Goal: Task Accomplishment & Management: Manage account settings

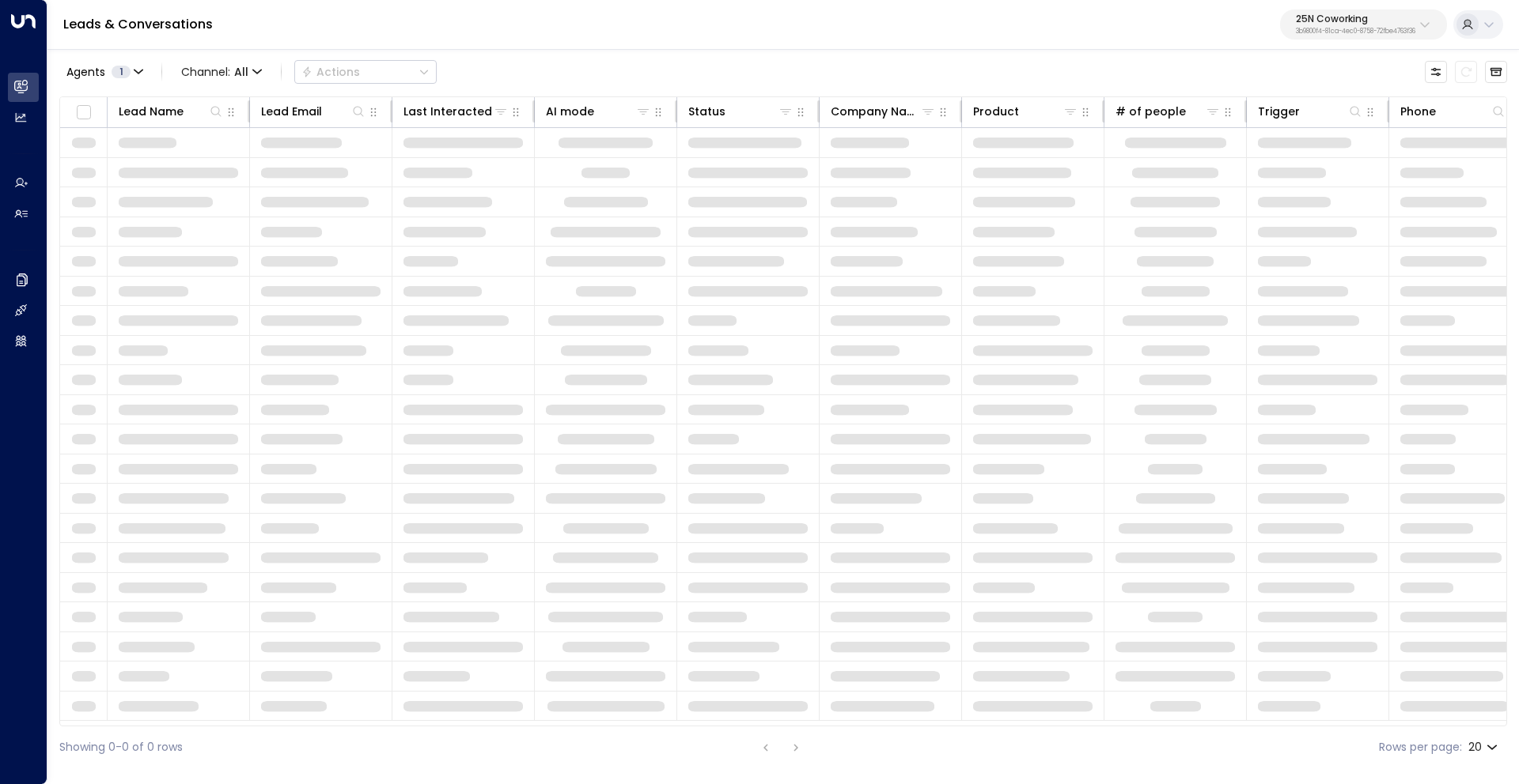
click at [1305, 25] on div "25N Coworking 3b9800f4-81ca-4ec0-8758-72fbe4763f36" at bounding box center [1355, 25] width 120 height 21
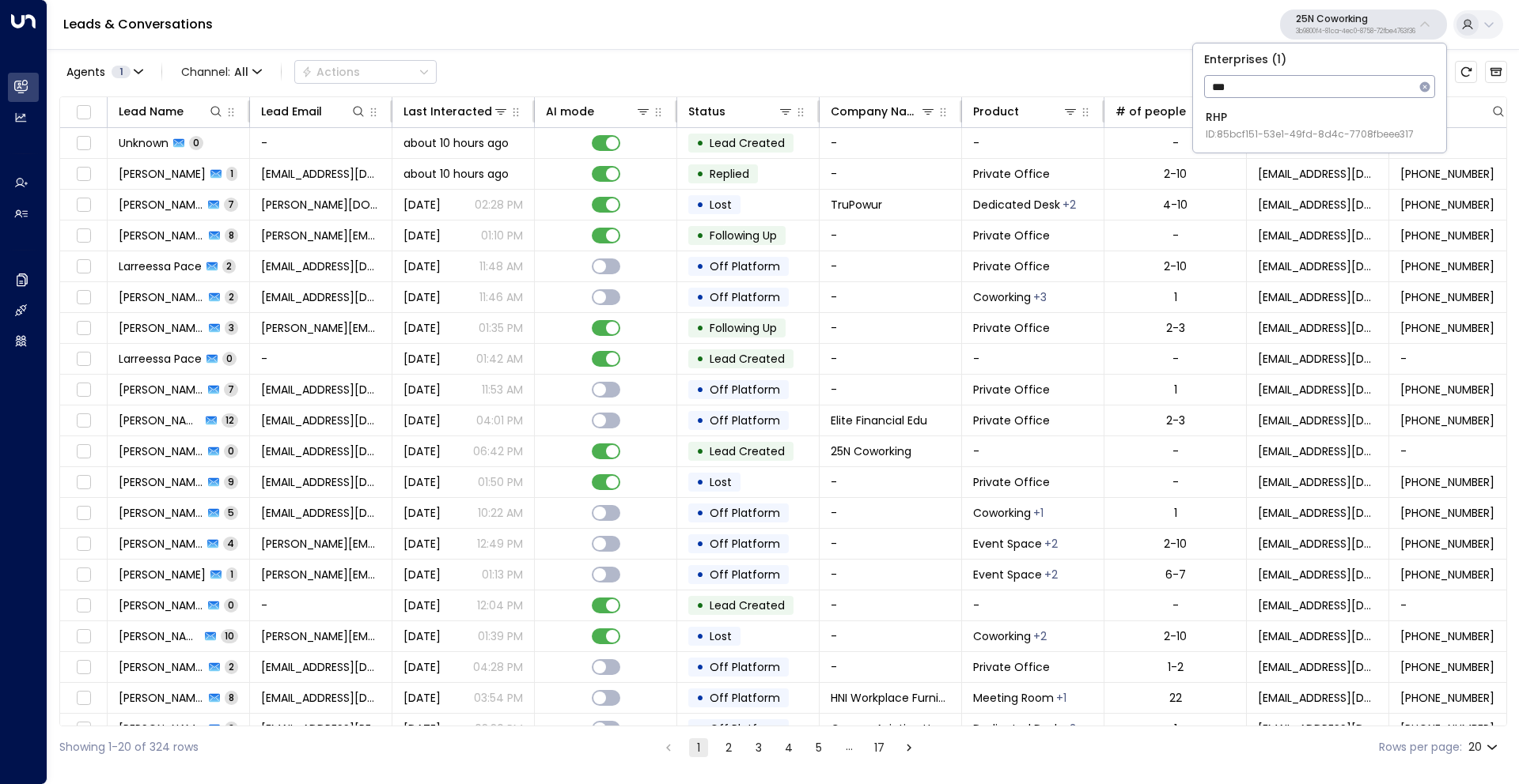
type input "***"
click at [1277, 119] on div "RHP ID: 85bcf151-53e1-49fd-8d4c-7708fbeee317" at bounding box center [1310, 125] width 208 height 33
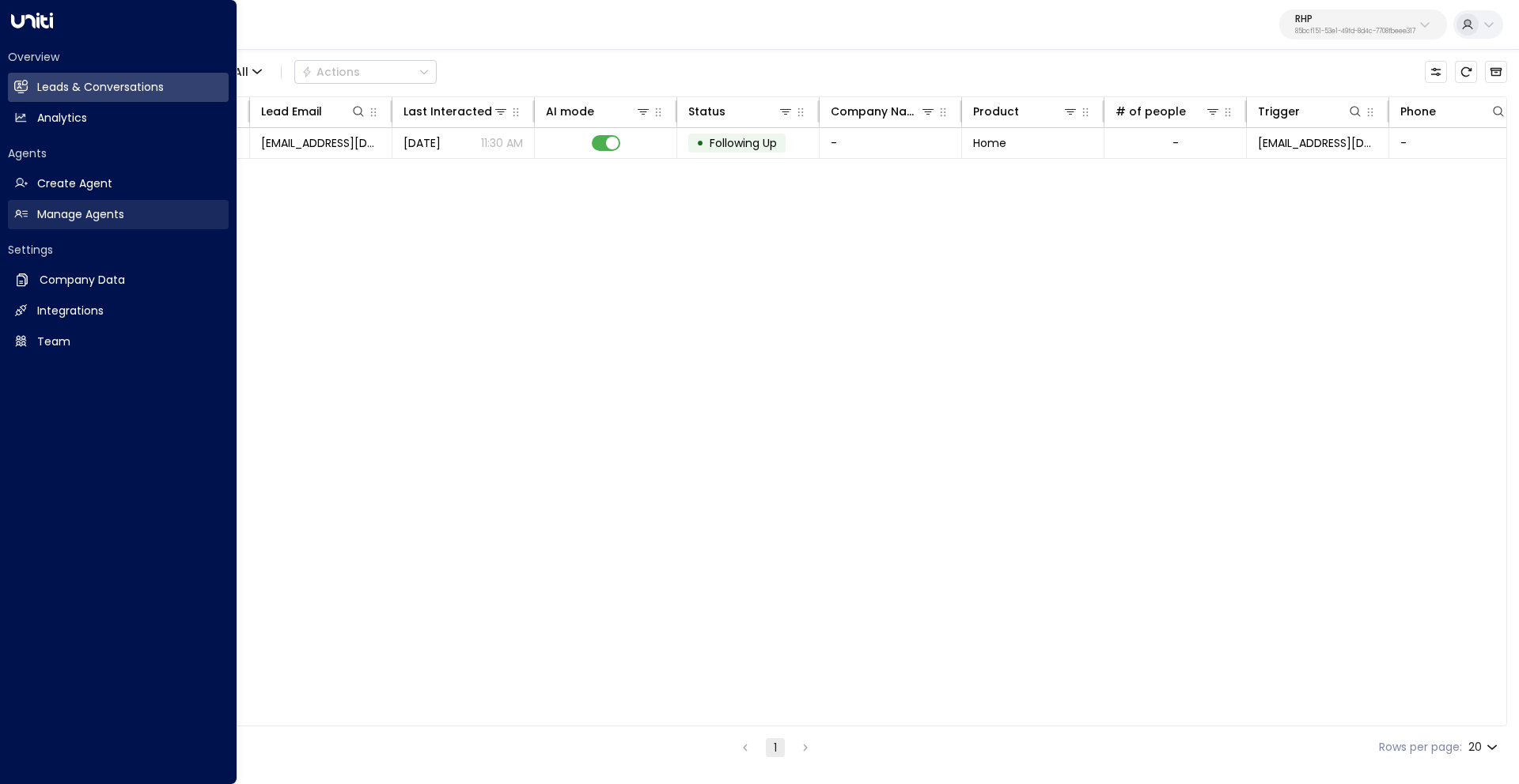
click at [80, 220] on h2 "Manage Agents" at bounding box center [81, 214] width 87 height 17
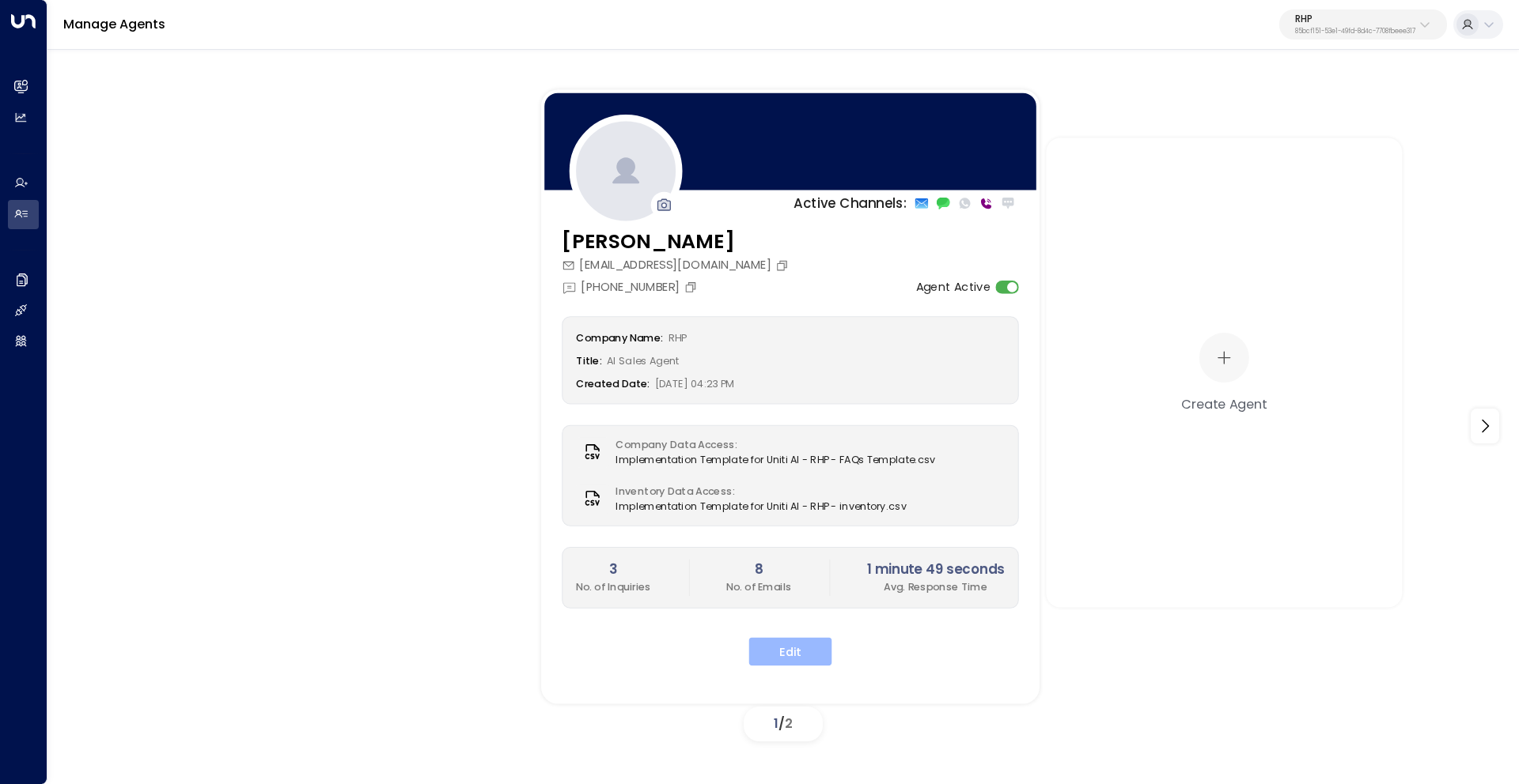
click at [824, 656] on button "Edit" at bounding box center [790, 652] width 83 height 29
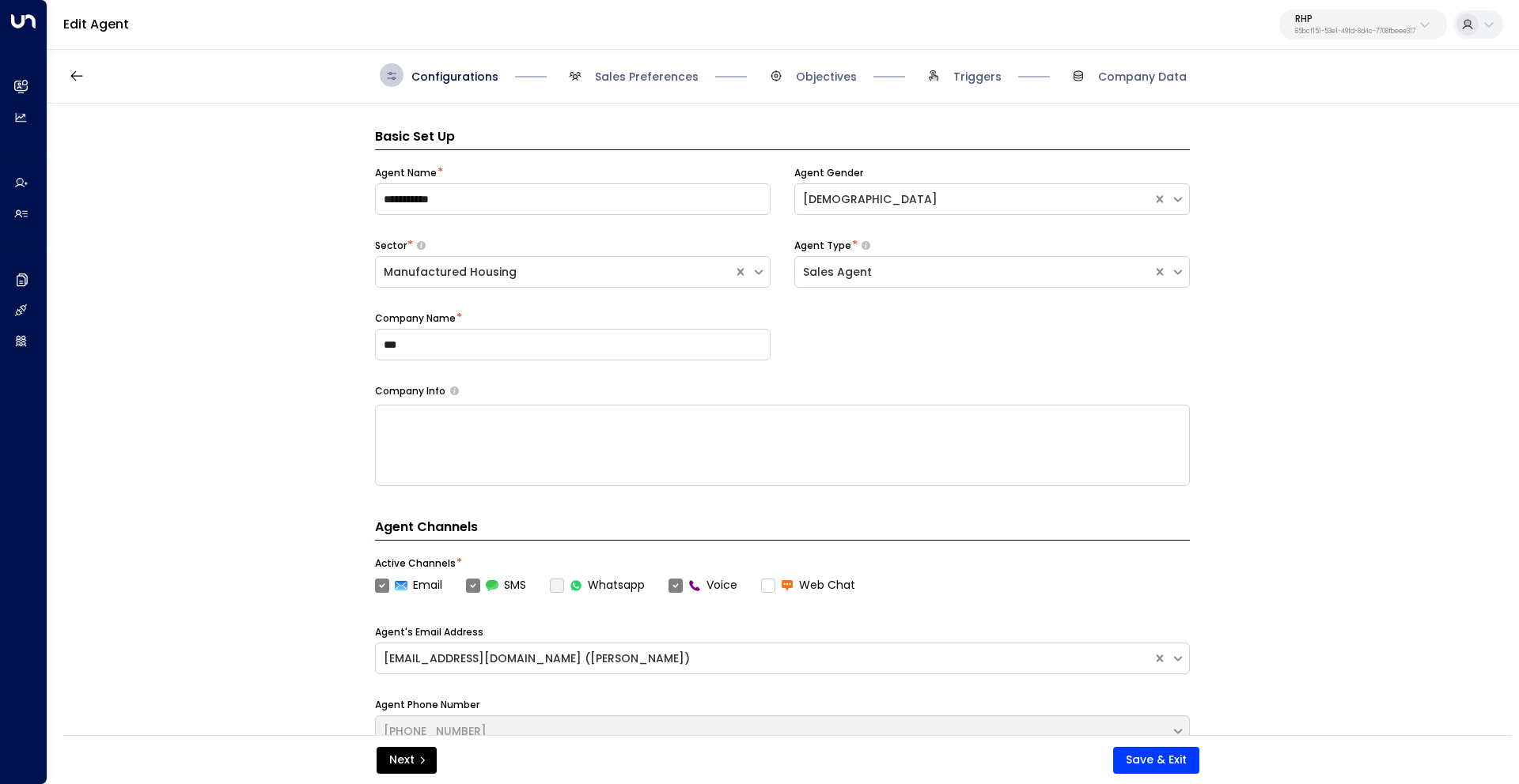
scroll to position [24, 0]
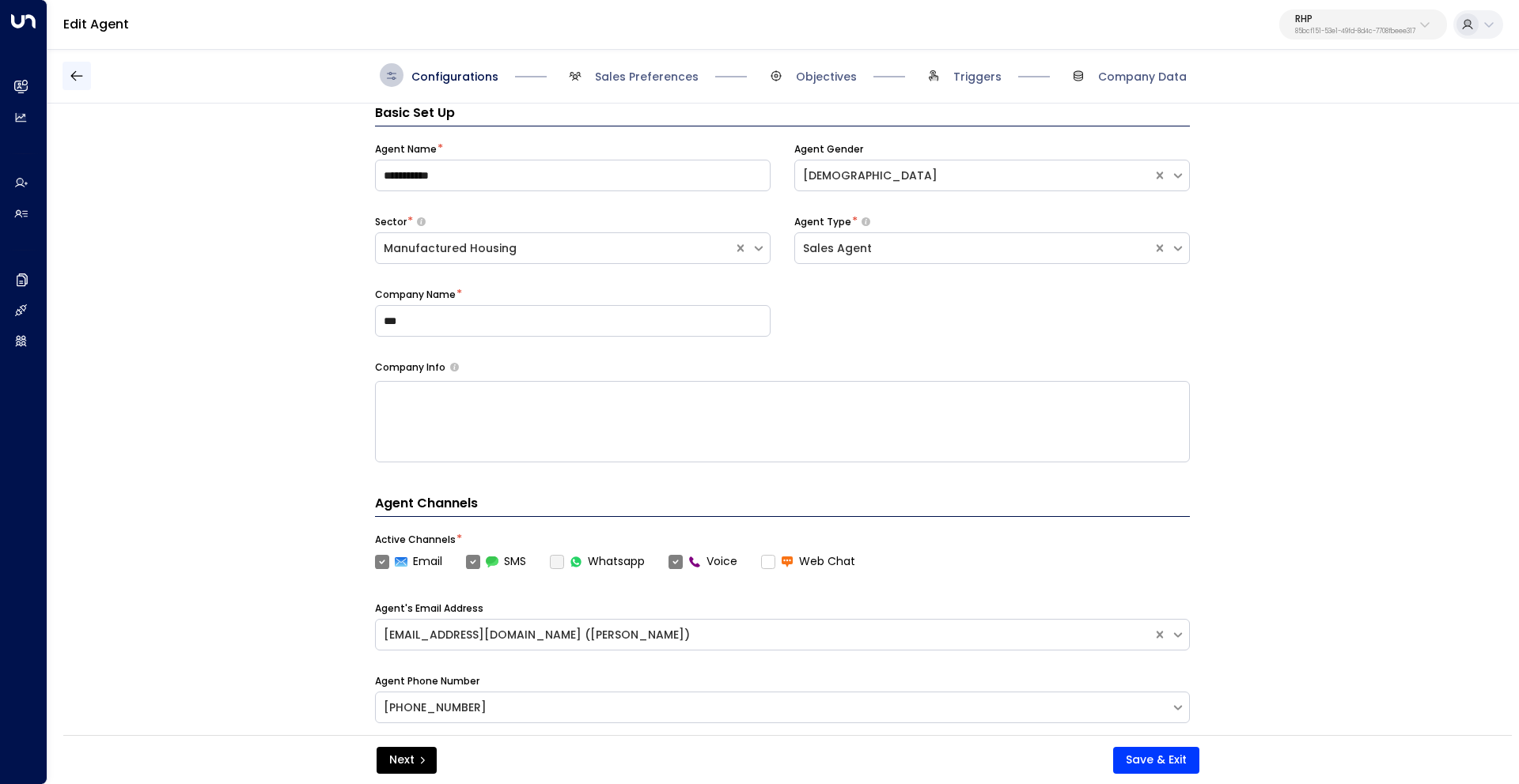
click at [67, 69] on button "button" at bounding box center [77, 76] width 29 height 29
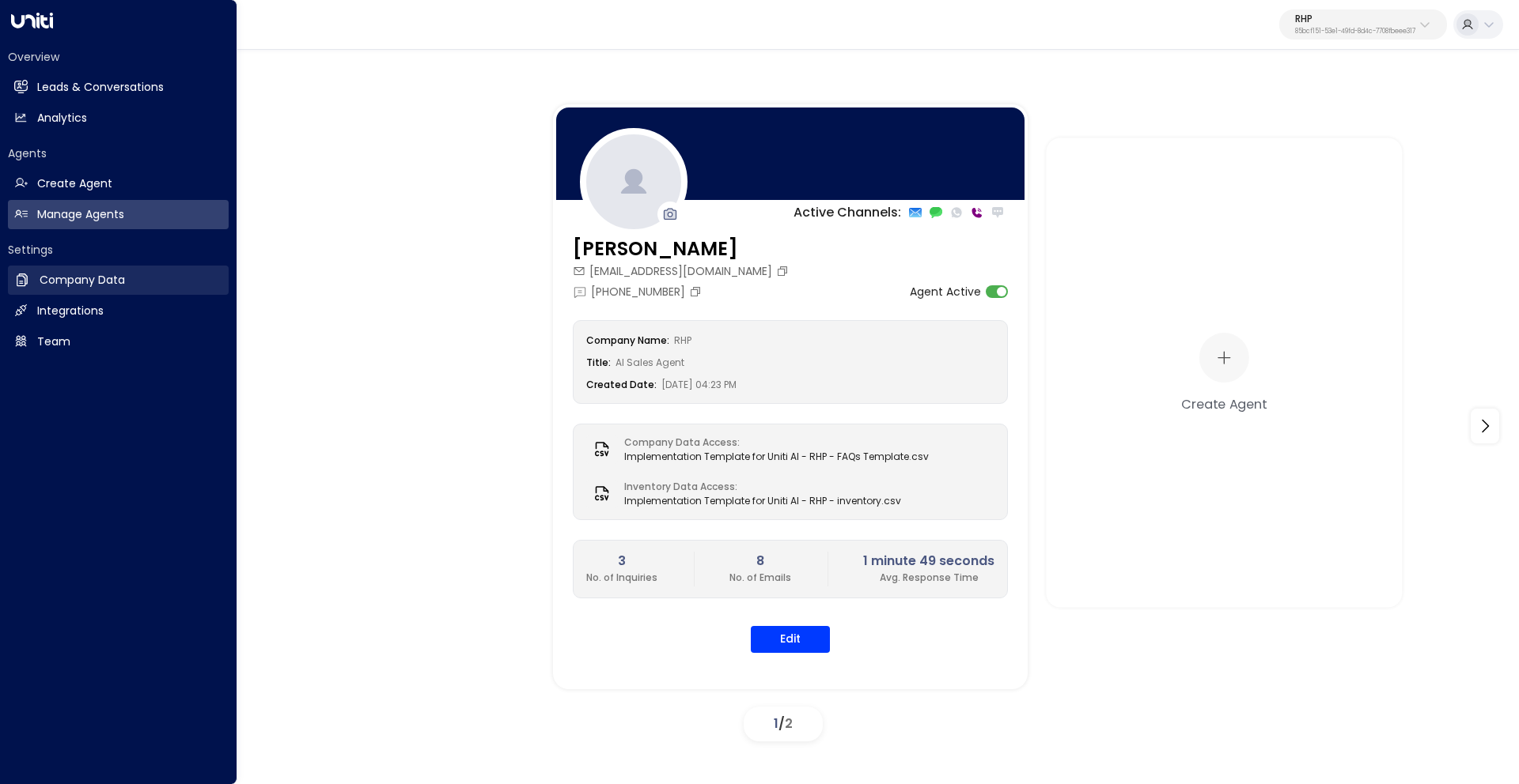
click at [62, 279] on h2 "Company Data" at bounding box center [82, 280] width 86 height 17
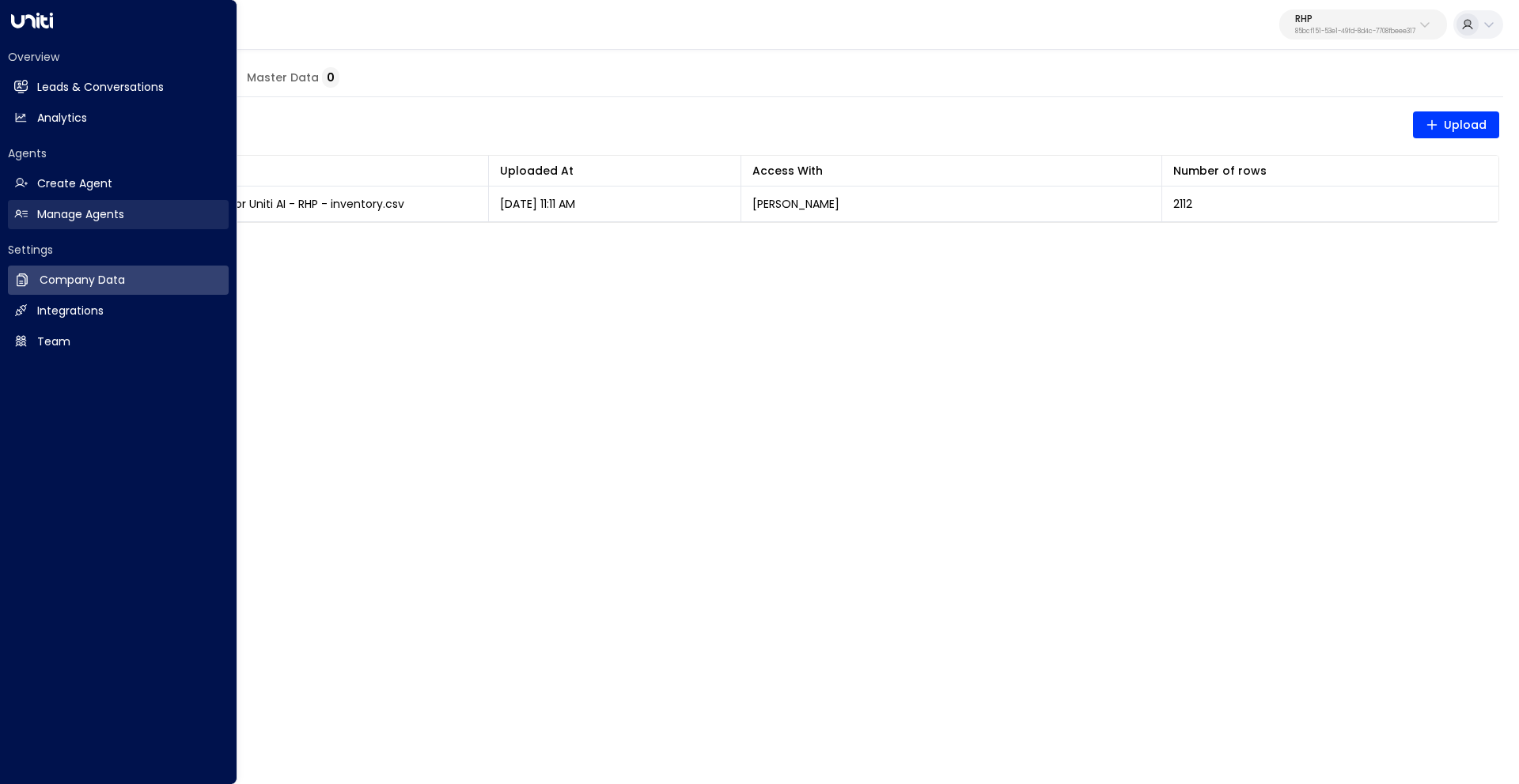
click at [29, 215] on link "Manage Agents Manage Agents" at bounding box center [118, 214] width 221 height 29
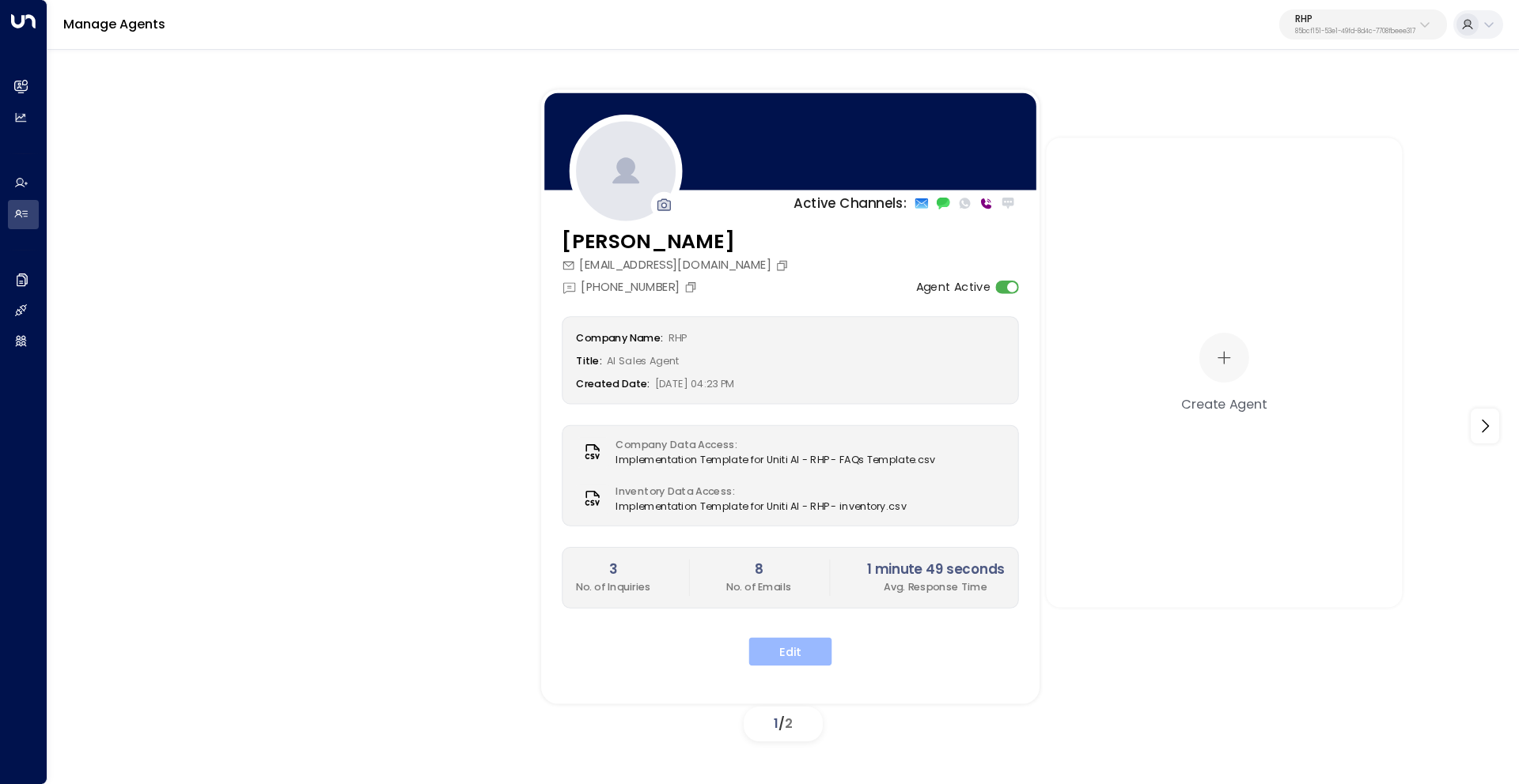
click at [782, 653] on button "Edit" at bounding box center [790, 652] width 83 height 29
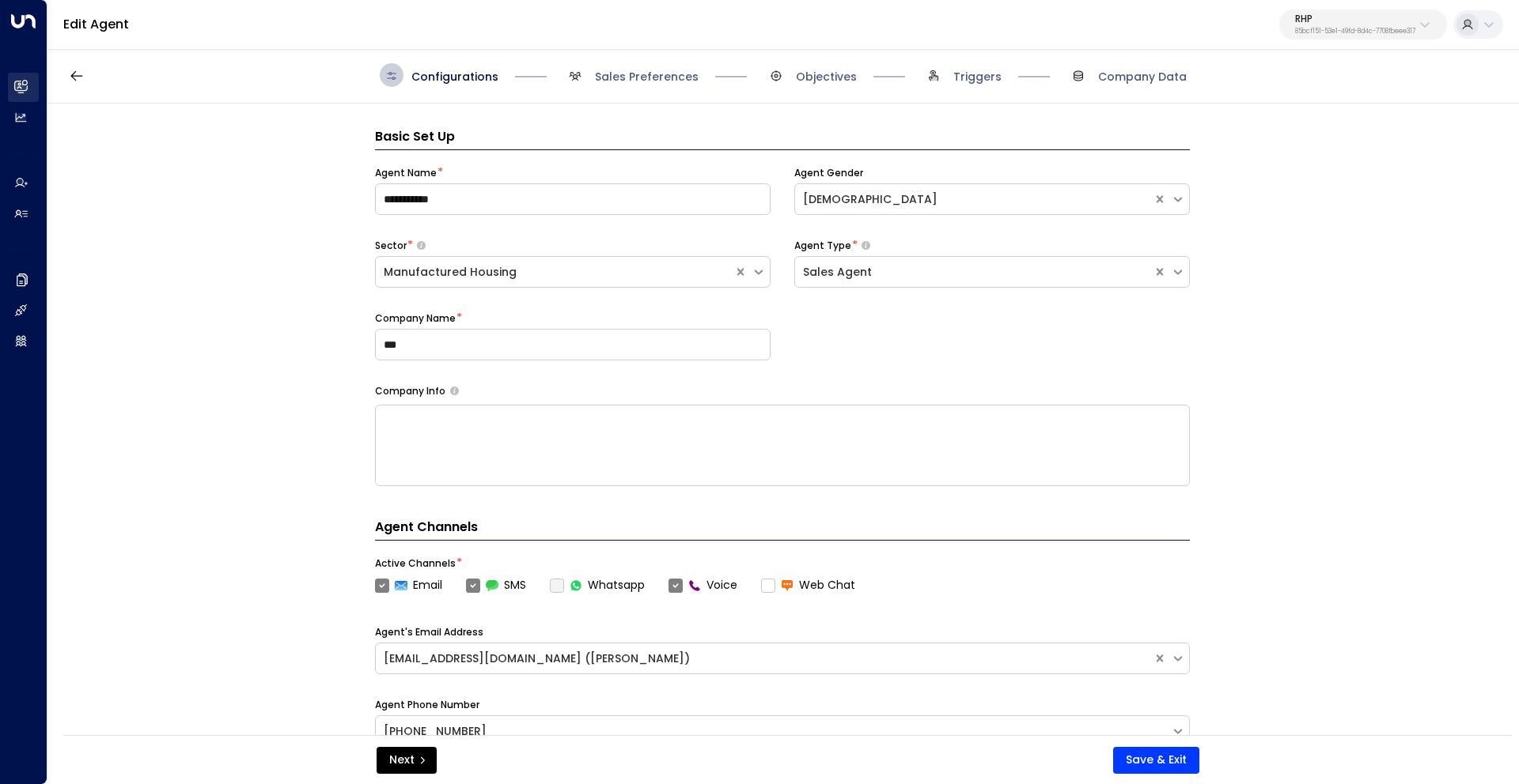
scroll to position [24, 0]
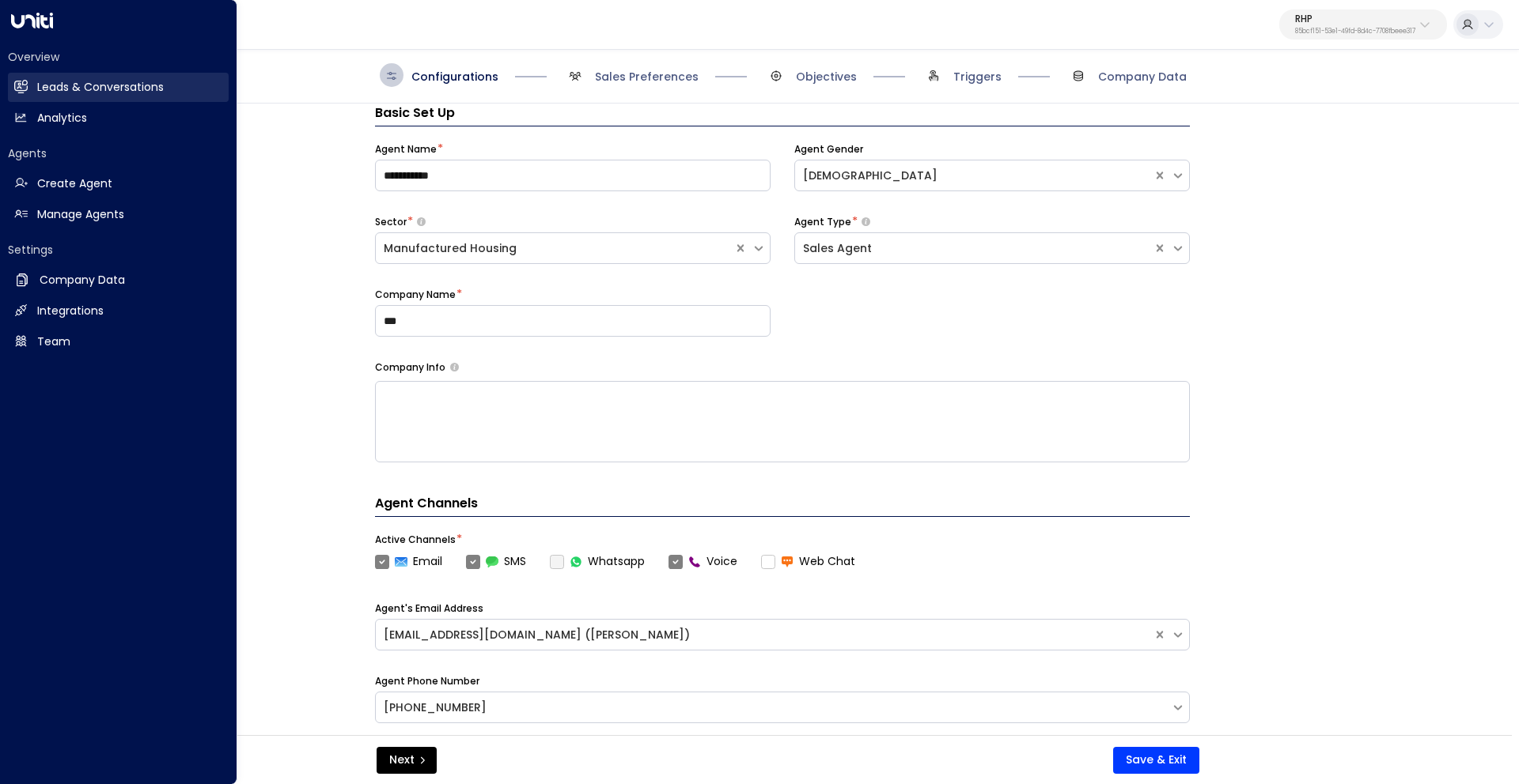
click at [26, 91] on icon at bounding box center [21, 86] width 13 height 13
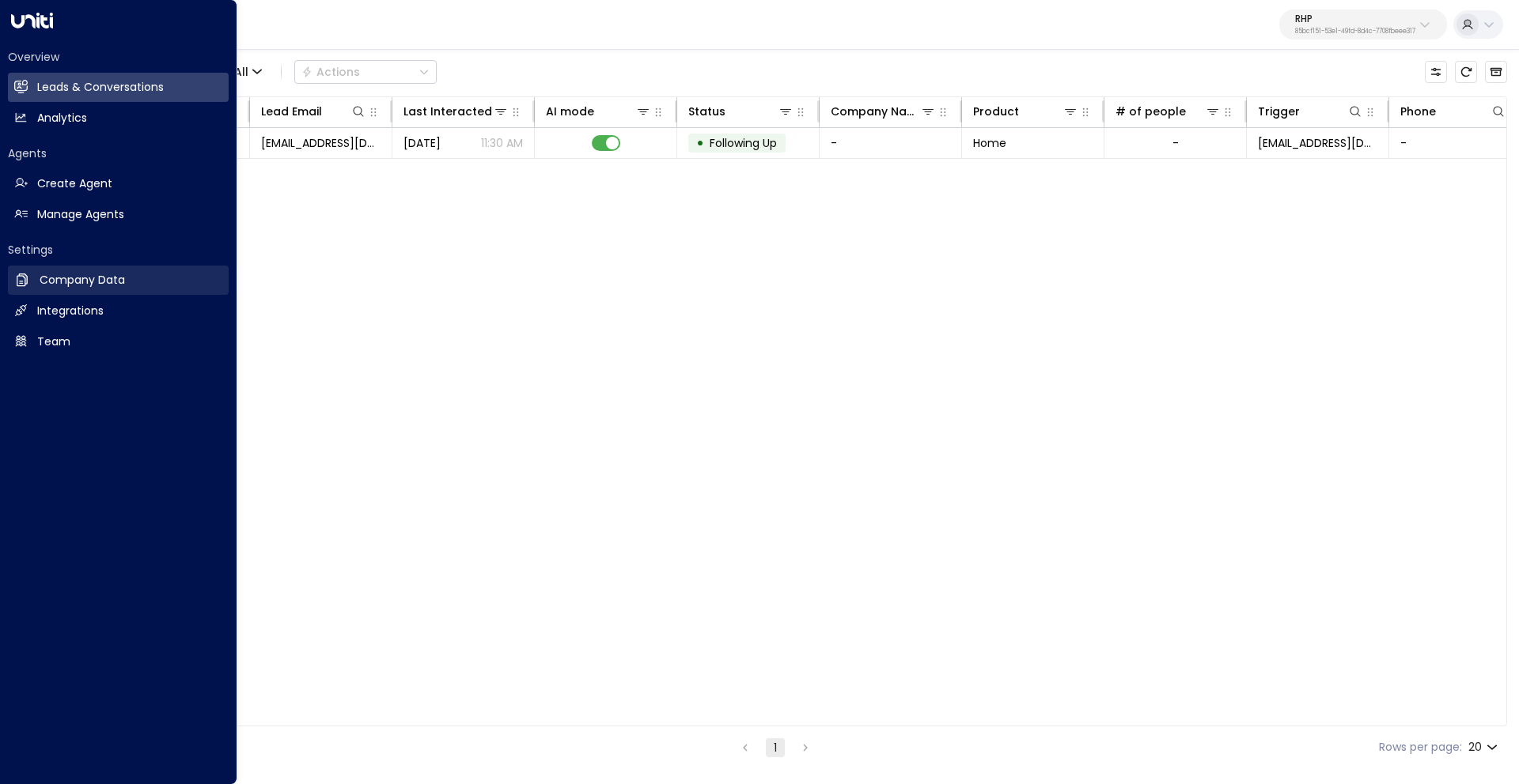
click at [75, 283] on h2 "Company Data" at bounding box center [82, 280] width 86 height 17
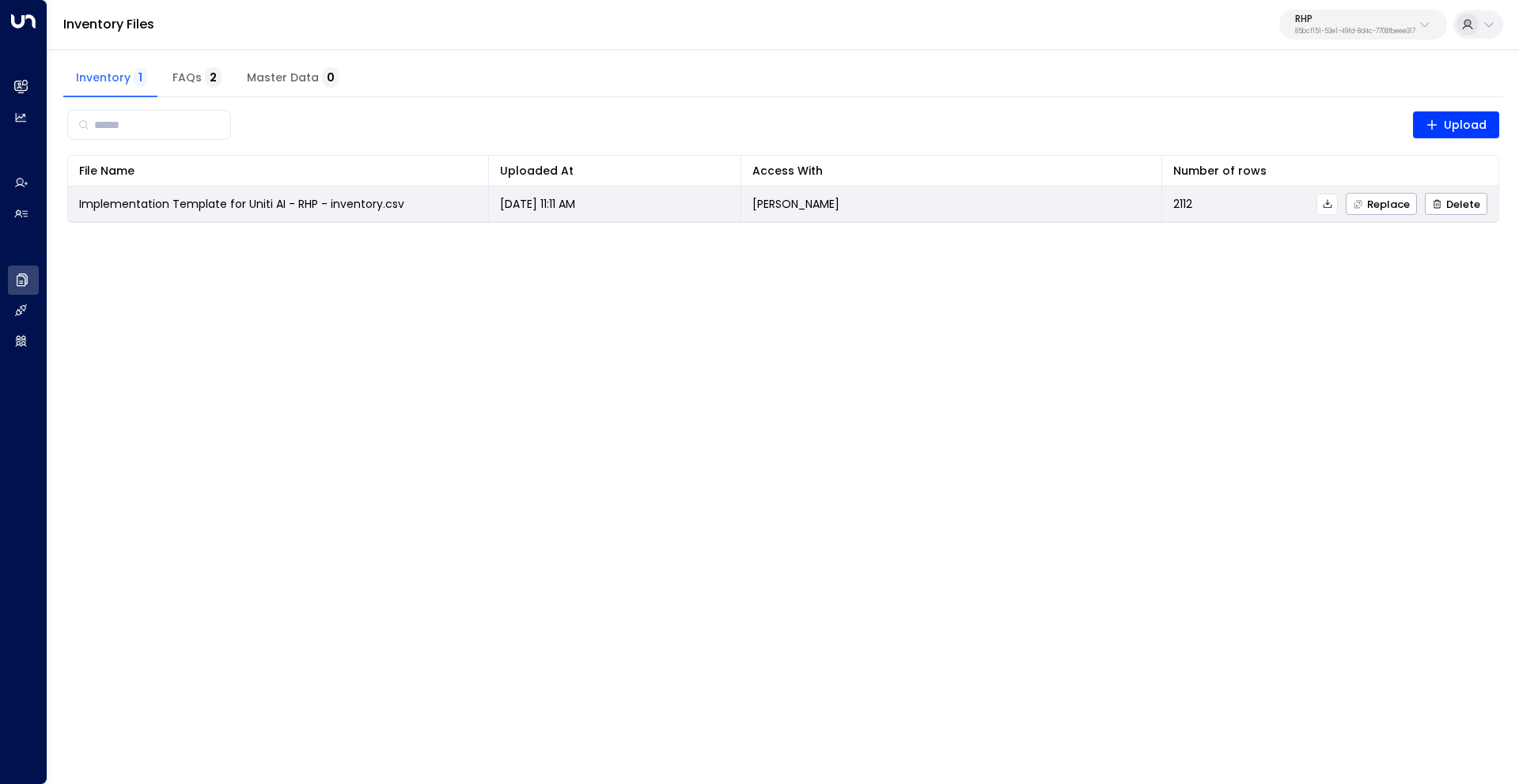
click at [1333, 204] on icon at bounding box center [1327, 204] width 11 height 11
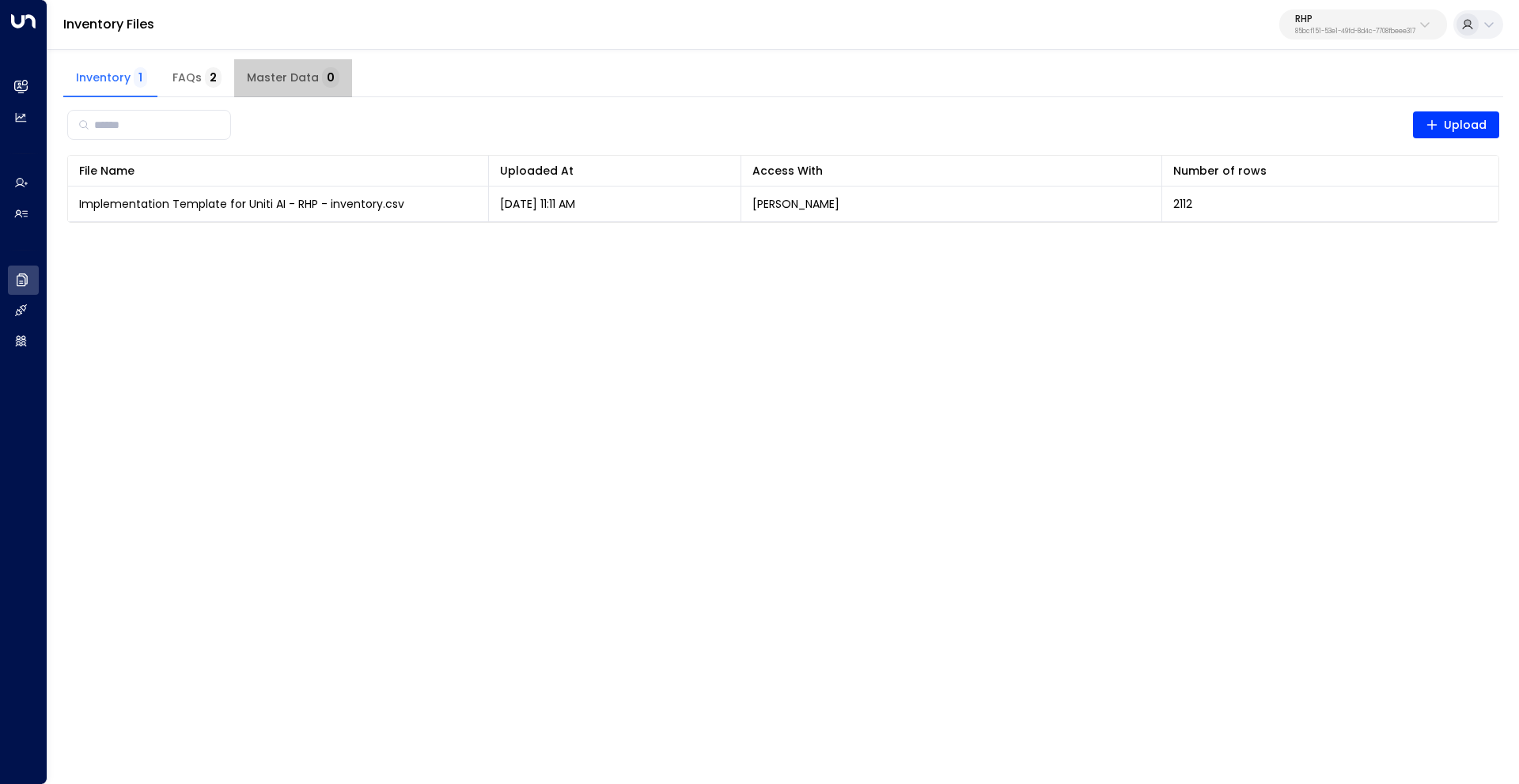
click at [293, 82] on span "Master Data 0" at bounding box center [293, 78] width 93 height 14
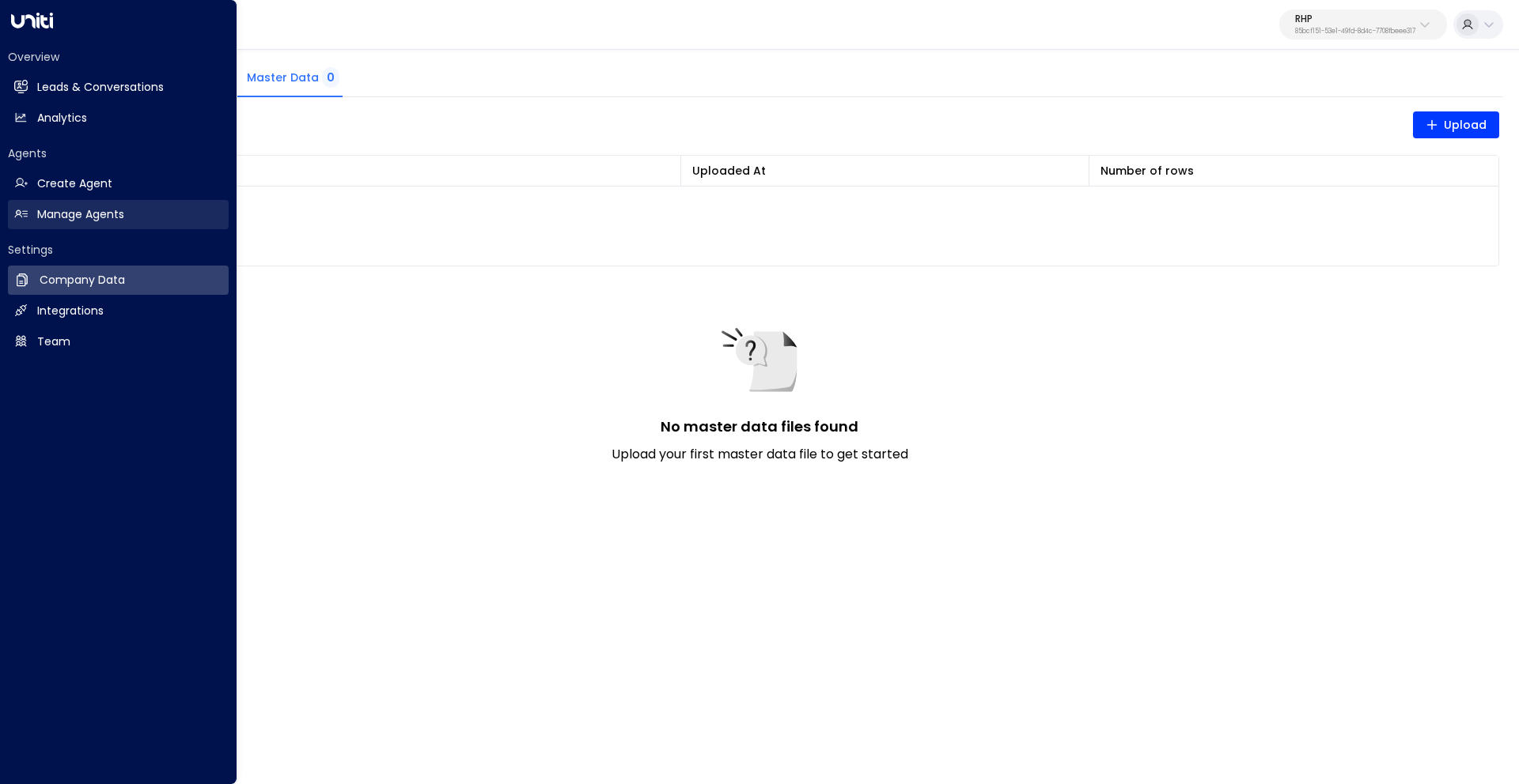
click at [68, 212] on h2 "Manage Agents" at bounding box center [81, 214] width 87 height 17
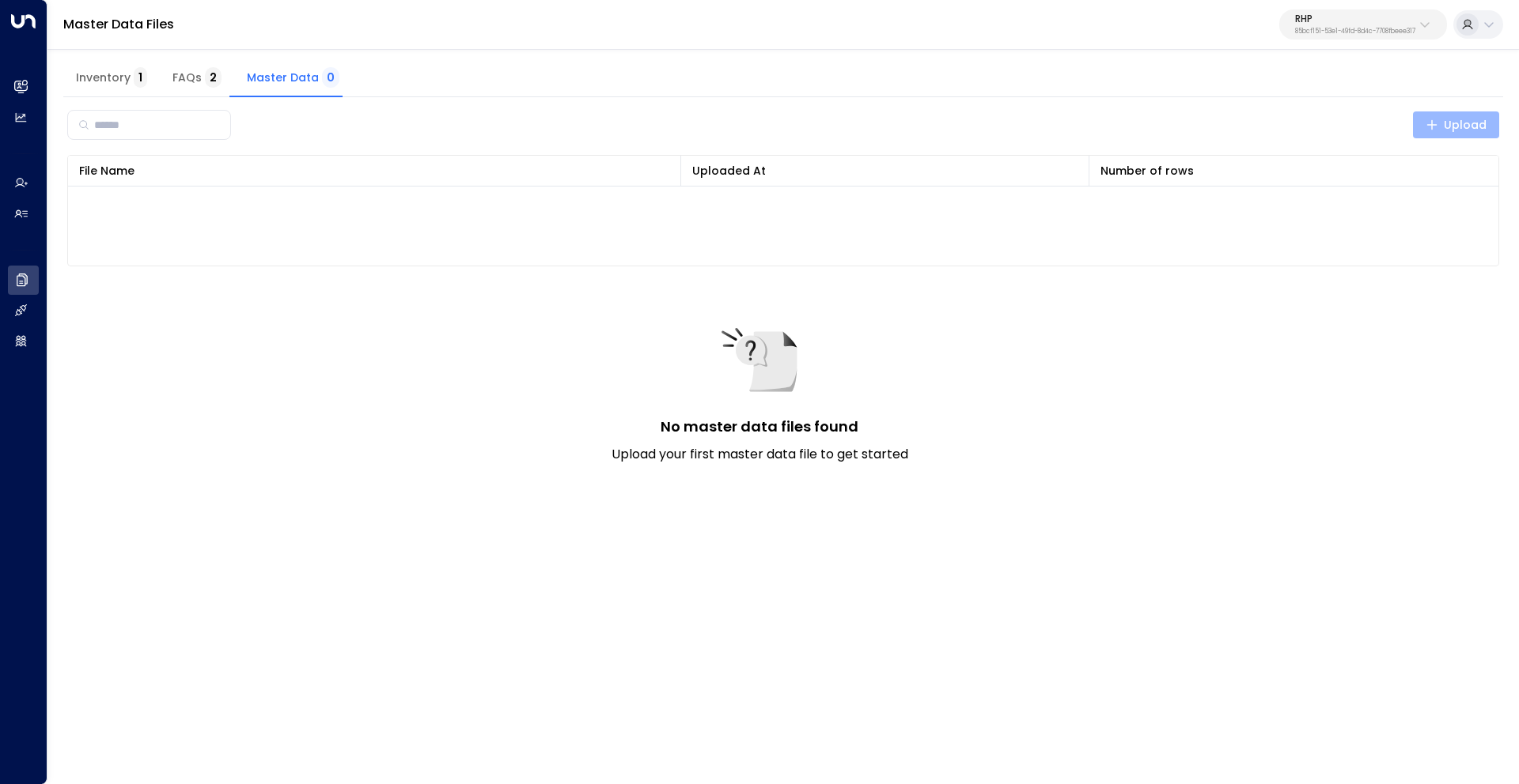
click at [1457, 126] on span "Upload" at bounding box center [1456, 125] width 62 height 20
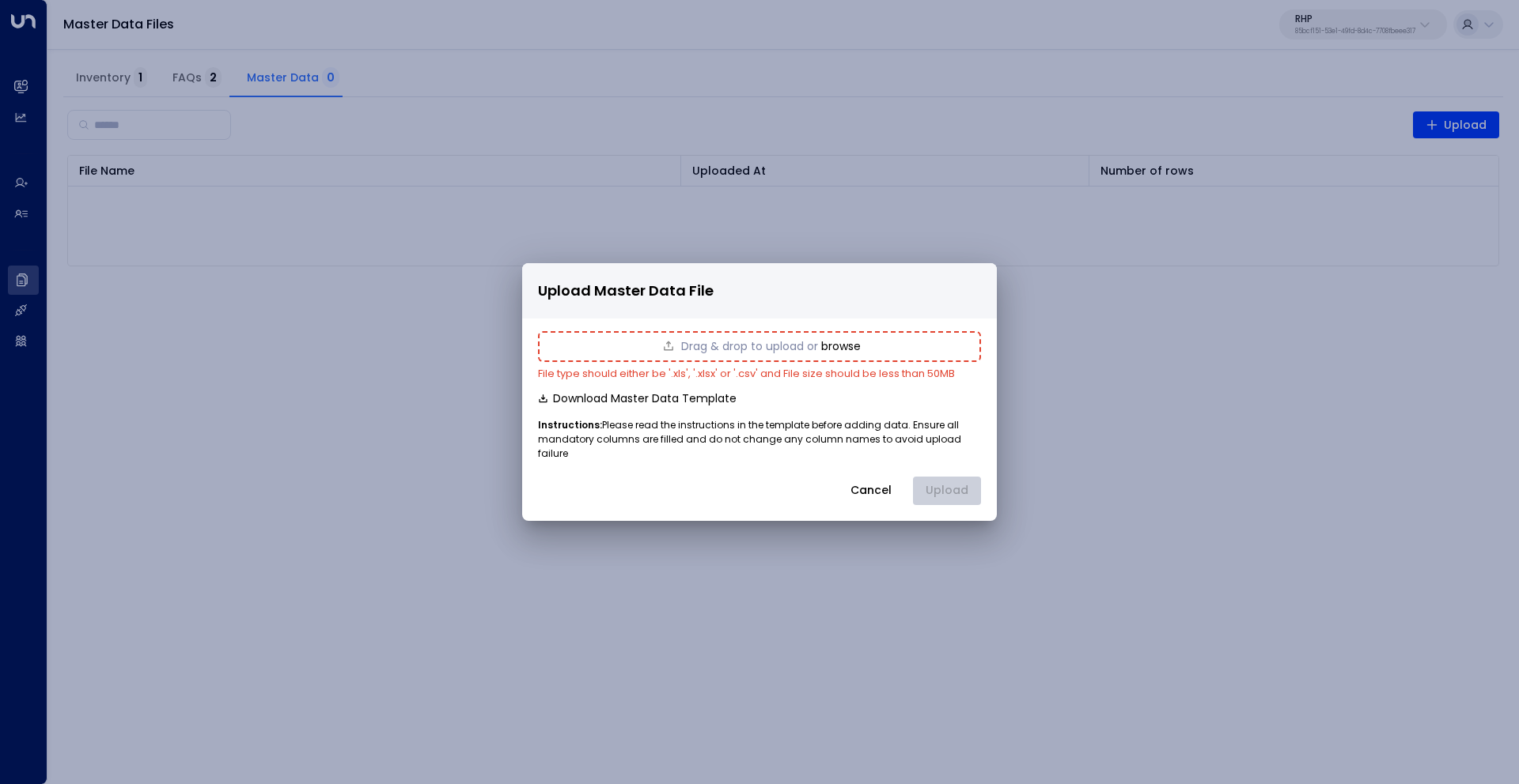
click at [848, 341] on div "Drag & drop to upload or browse" at bounding box center [759, 346] width 443 height 30
click at [842, 393] on div "Drag & drop to upload or browse File type should either be '.xls', '.xlsx' or '…" at bounding box center [759, 418] width 474 height 173
click at [819, 379] on small "File type should either be '.xls', '.xlsx' or '.csv' and File size should be le…" at bounding box center [746, 373] width 417 height 15
click at [834, 353] on button "browse" at bounding box center [841, 346] width 40 height 13
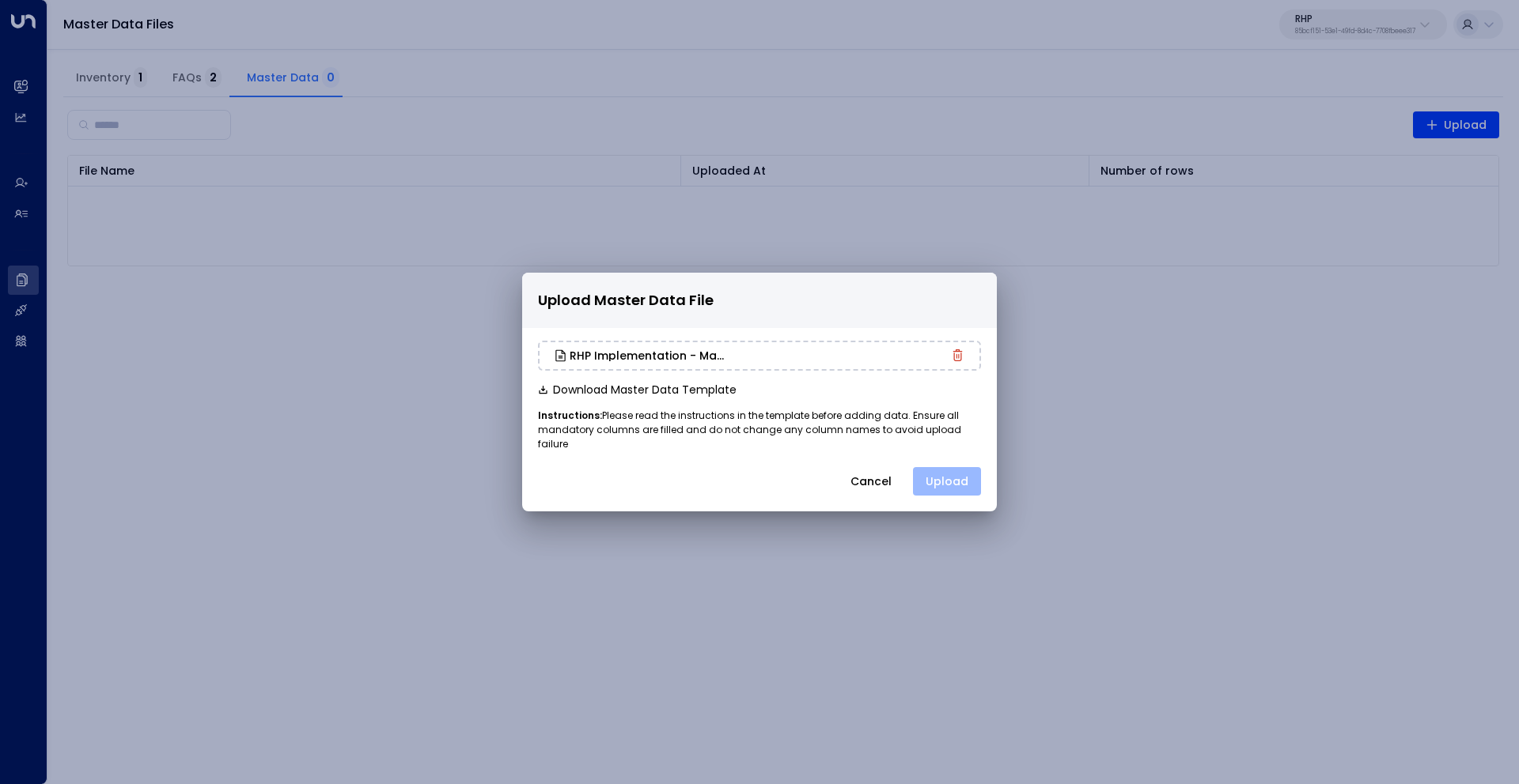
click at [963, 478] on button "Upload" at bounding box center [947, 481] width 68 height 29
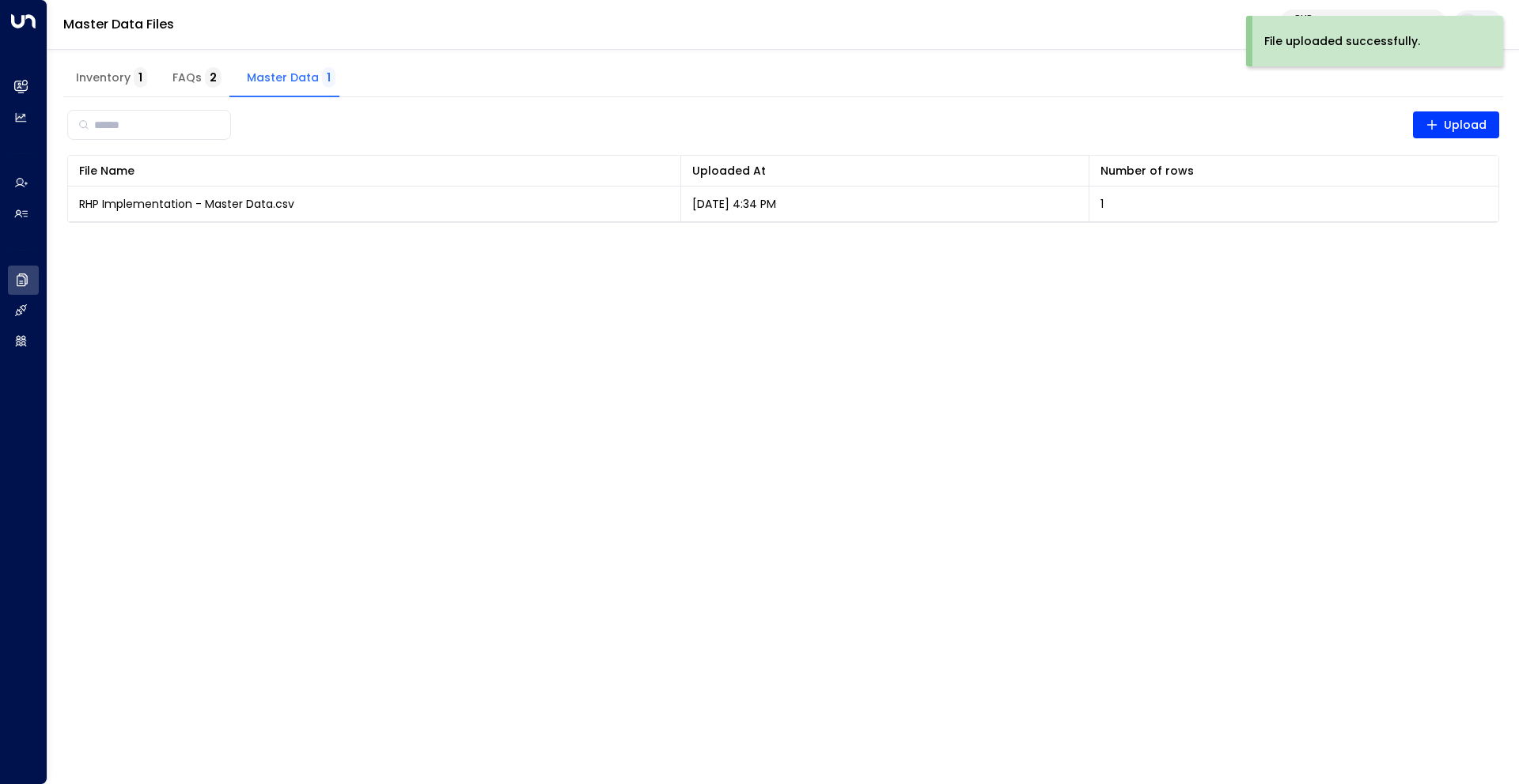
click at [103, 74] on span "Inventory 1" at bounding box center [112, 78] width 71 height 14
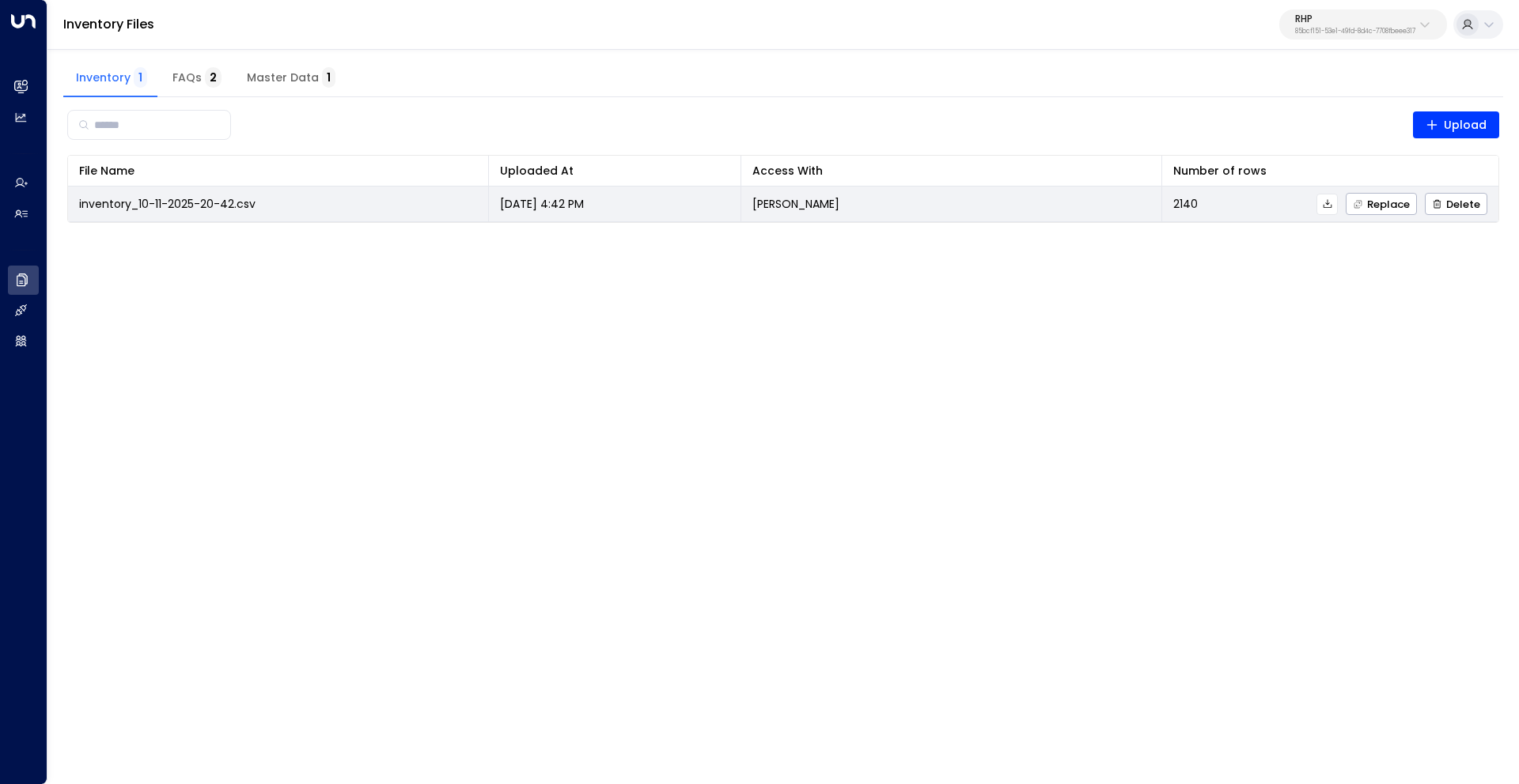
click at [1329, 204] on icon at bounding box center [1327, 204] width 11 height 11
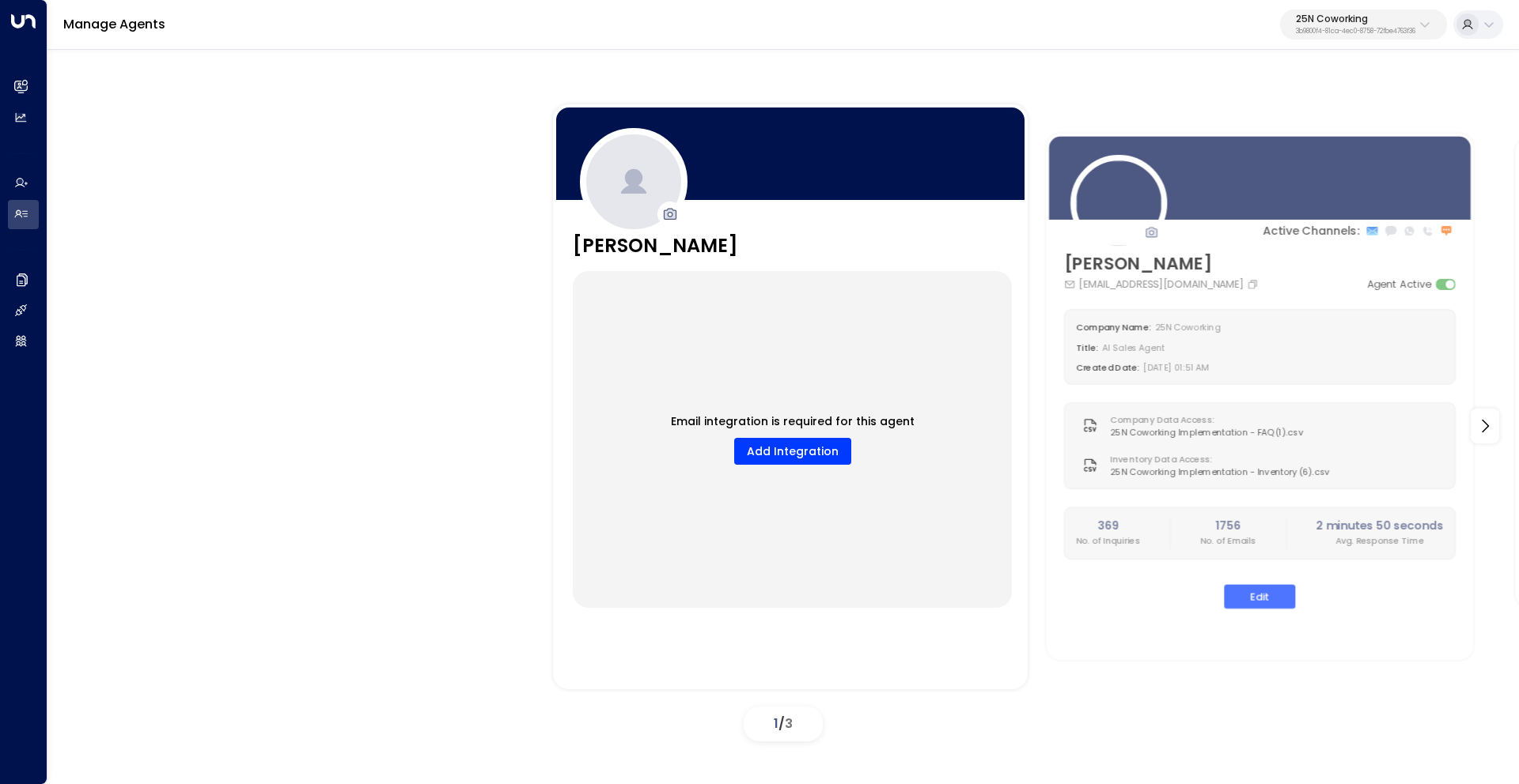
click at [1334, 16] on p "25N Coworking" at bounding box center [1355, 19] width 120 height 10
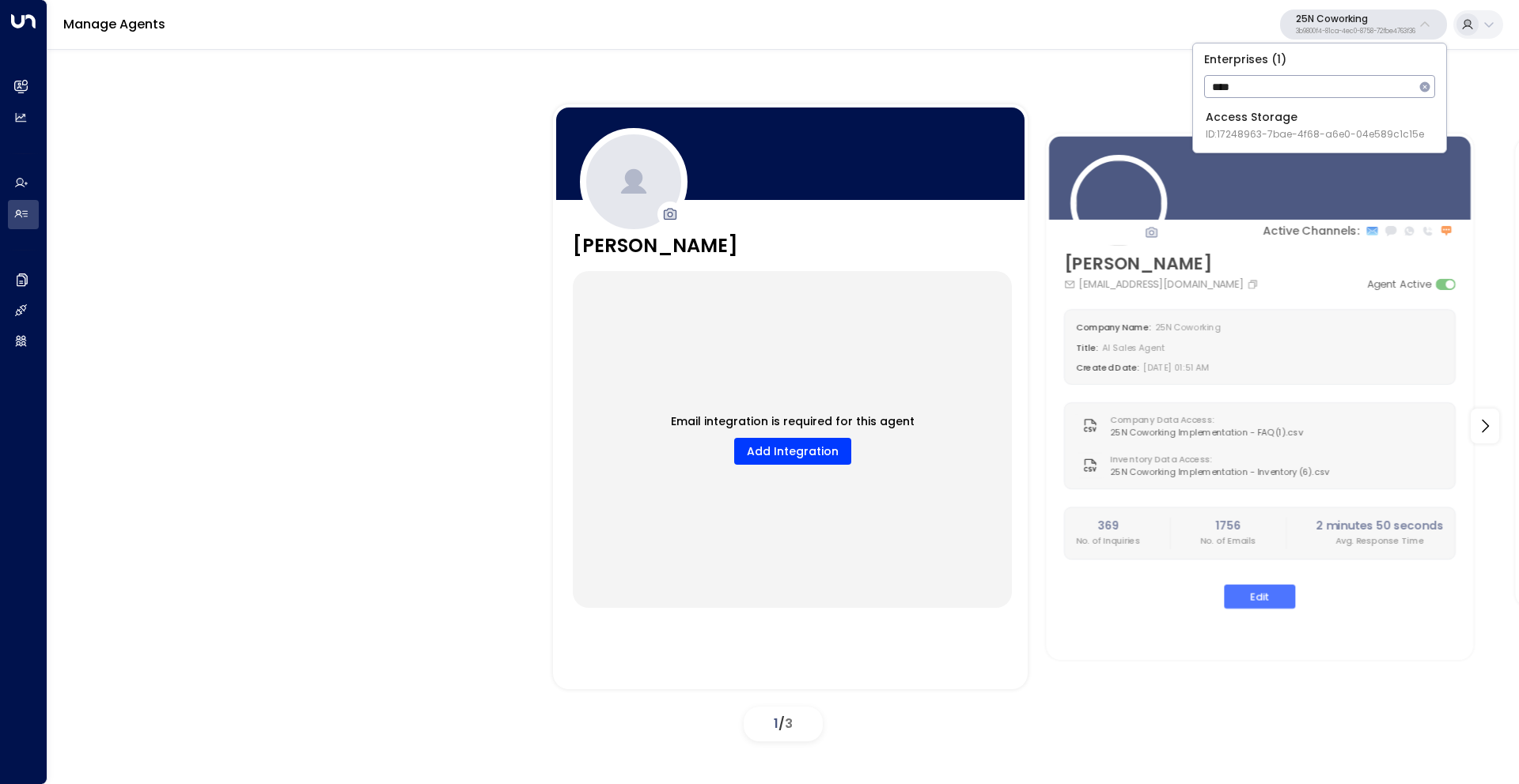
type input "****"
click at [1253, 126] on div "Access Storage ID: 17248963-7bae-4f68-a6e0-04e589c1c15e" at bounding box center [1314, 125] width 218 height 33
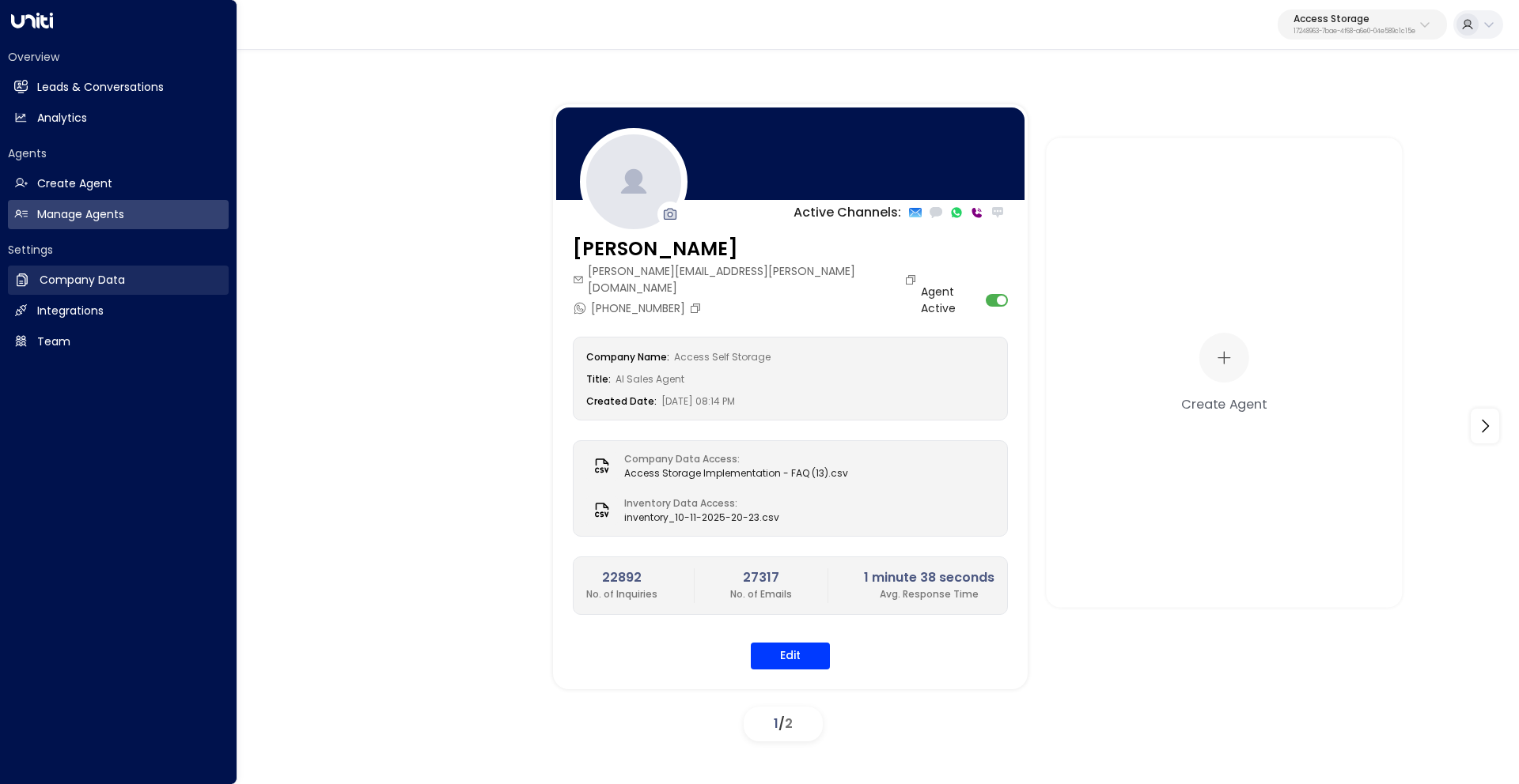
click at [45, 289] on link "Company Data Company Data" at bounding box center [118, 280] width 221 height 29
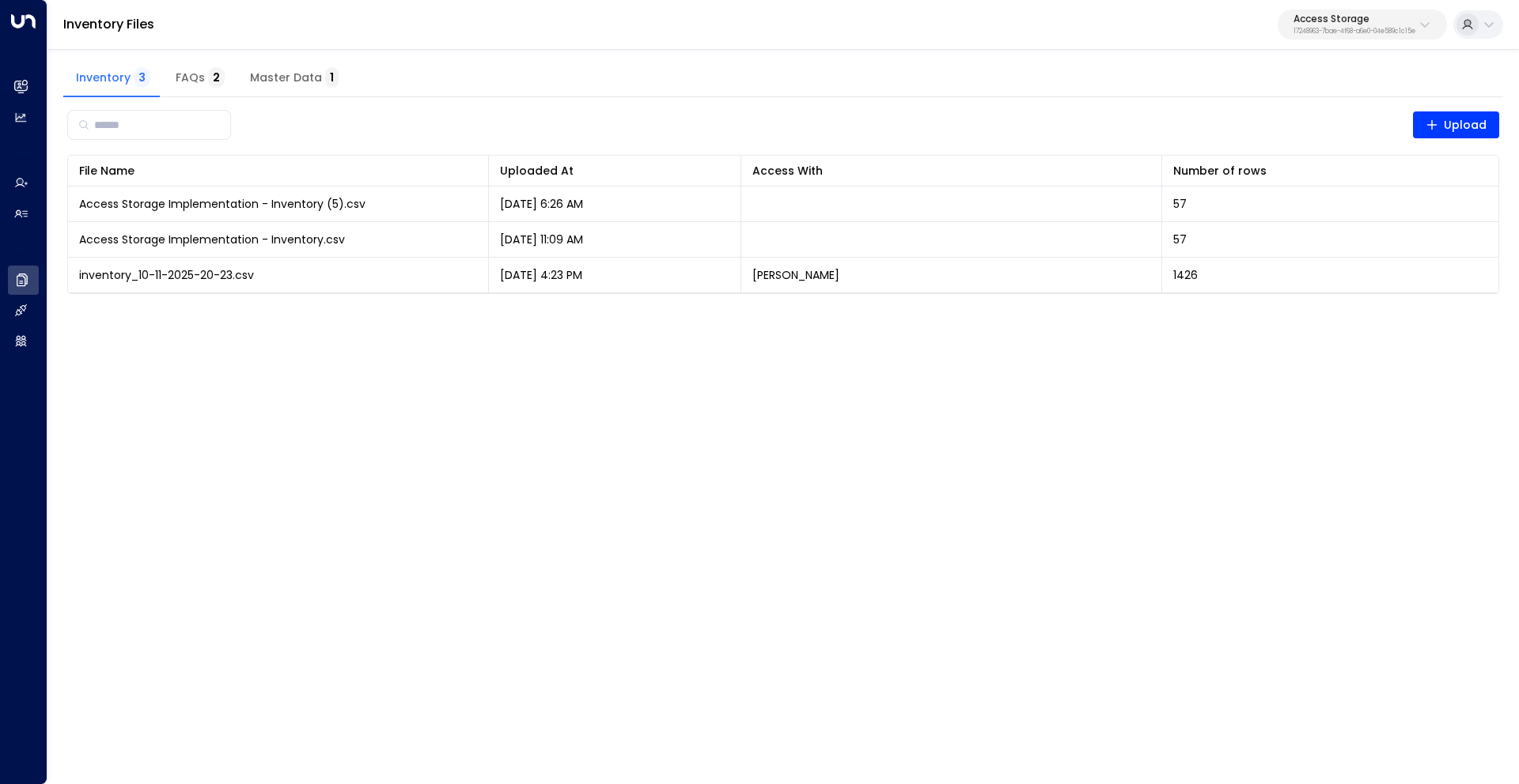
click at [308, 88] on button "Master Data 1" at bounding box center [294, 78] width 114 height 38
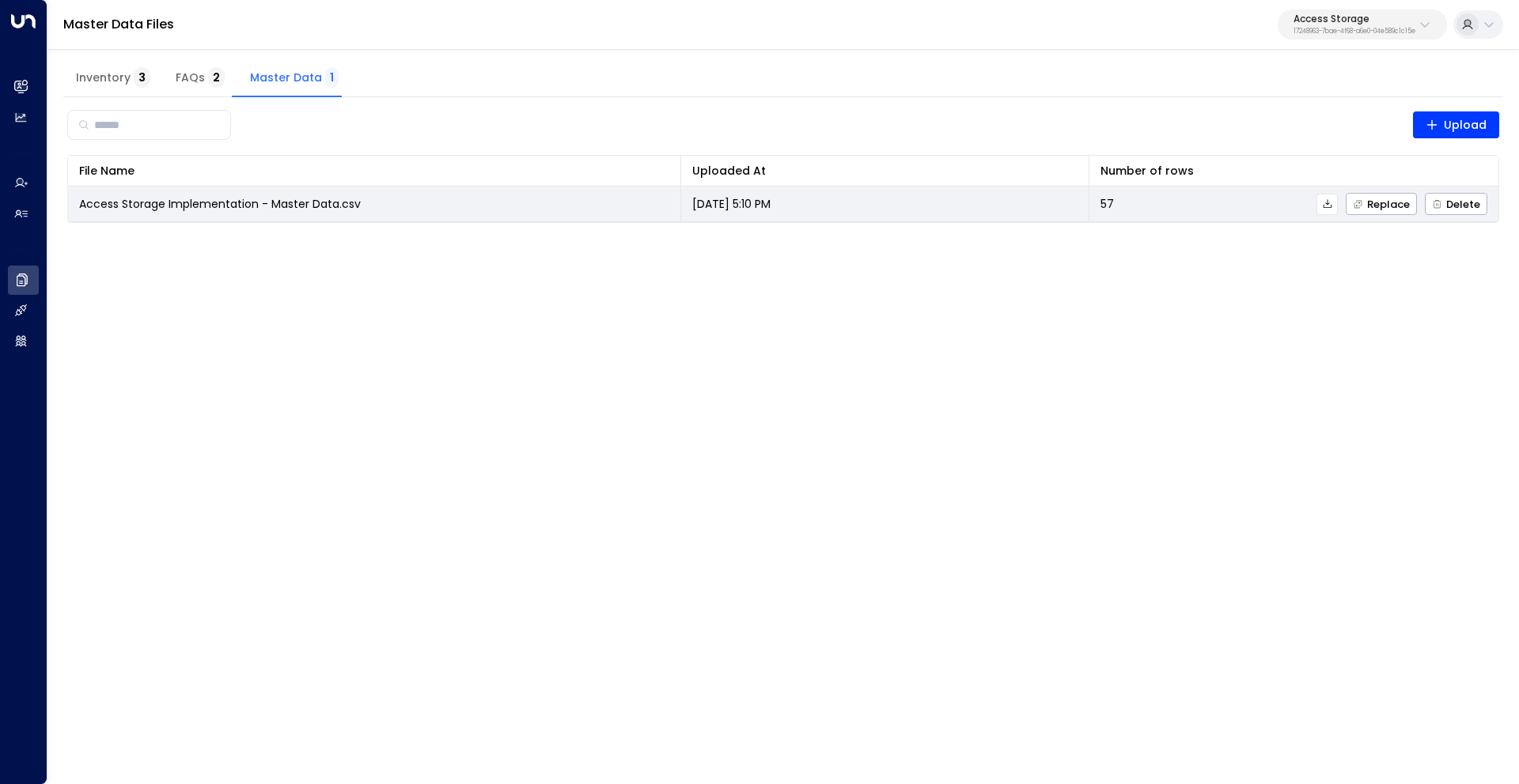
click at [1329, 204] on icon at bounding box center [1326, 203] width 9 height 9
